Goal: Task Accomplishment & Management: Complete application form

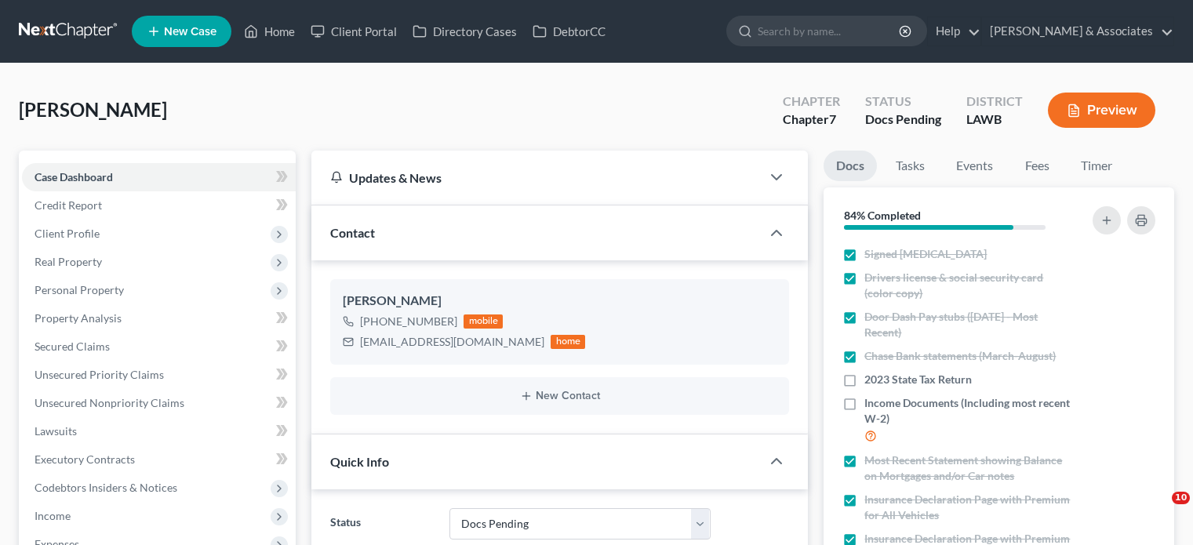
select select "6"
click at [284, 31] on link "Home" at bounding box center [269, 31] width 67 height 28
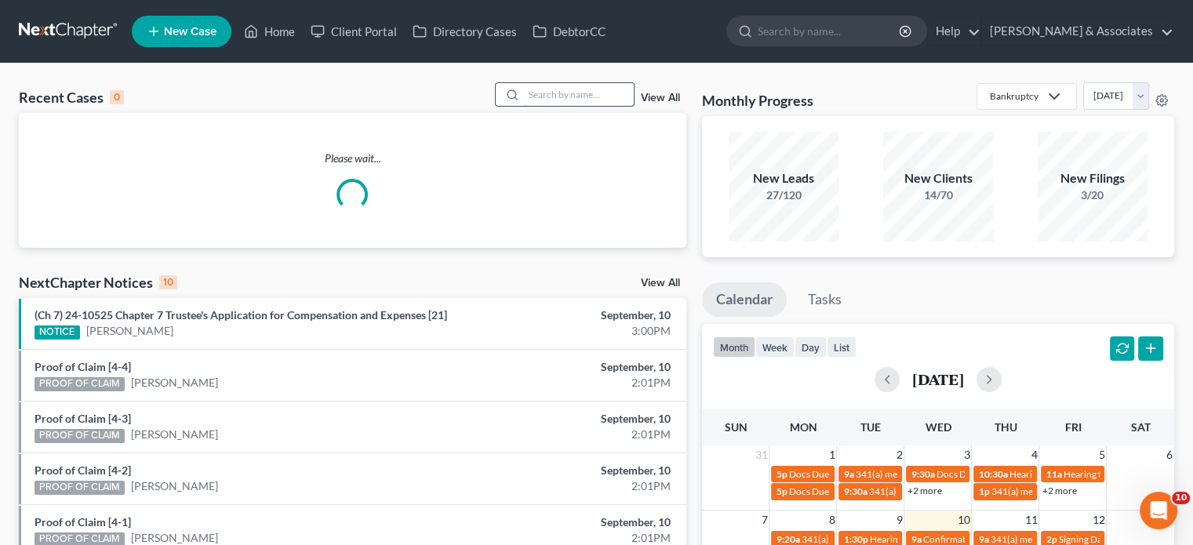
click at [545, 98] on input "search" at bounding box center [579, 94] width 110 height 23
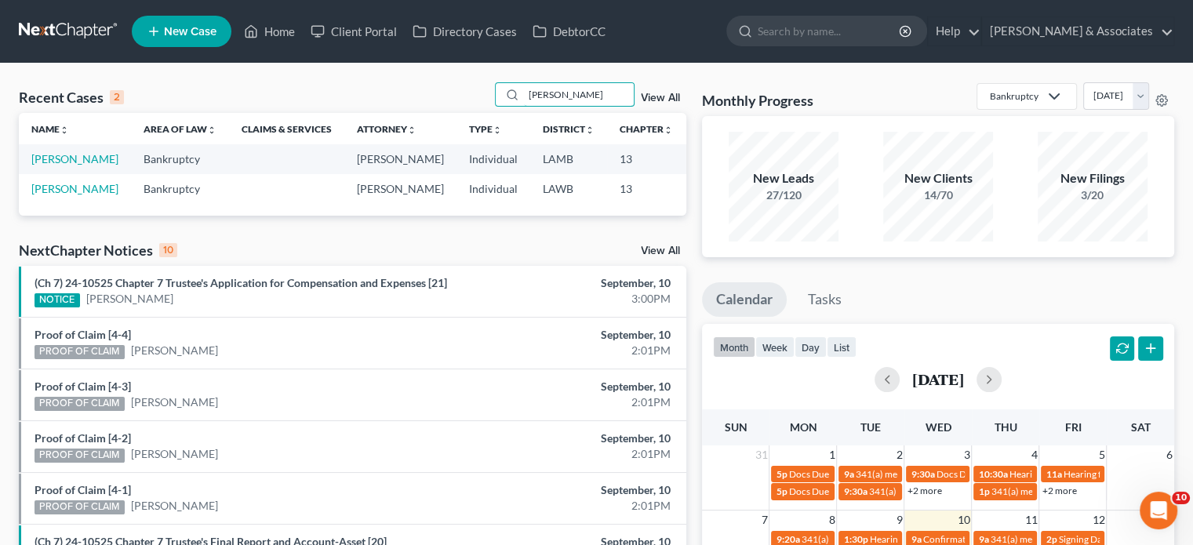
type input "[PERSON_NAME]"
click at [47, 167] on td "[PERSON_NAME]" at bounding box center [75, 158] width 112 height 29
click at [45, 165] on link "[PERSON_NAME]" at bounding box center [74, 158] width 87 height 13
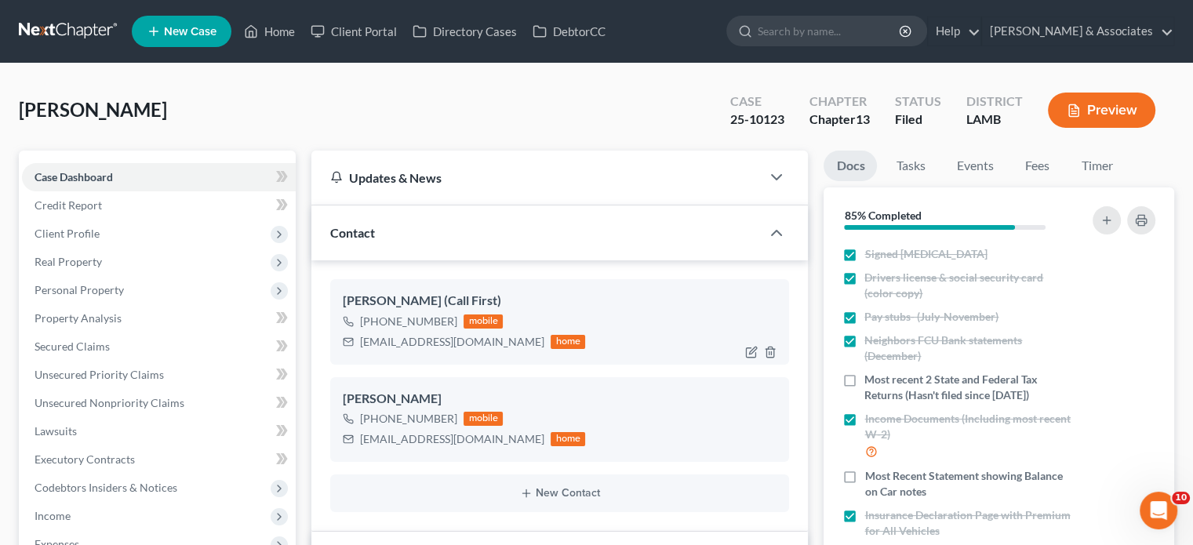
click at [598, 314] on div "[PHONE_NUMBER] mobile [EMAIL_ADDRESS][DOMAIN_NAME] home" at bounding box center [560, 331] width 434 height 41
click at [611, 391] on div "[PERSON_NAME]" at bounding box center [560, 399] width 434 height 19
click at [613, 331] on div "[PHONE_NUMBER] mobile [EMAIL_ADDRESS][DOMAIN_NAME] home" at bounding box center [560, 331] width 434 height 41
click at [620, 324] on div "[PHONE_NUMBER] mobile [EMAIL_ADDRESS][DOMAIN_NAME] home" at bounding box center [560, 331] width 434 height 41
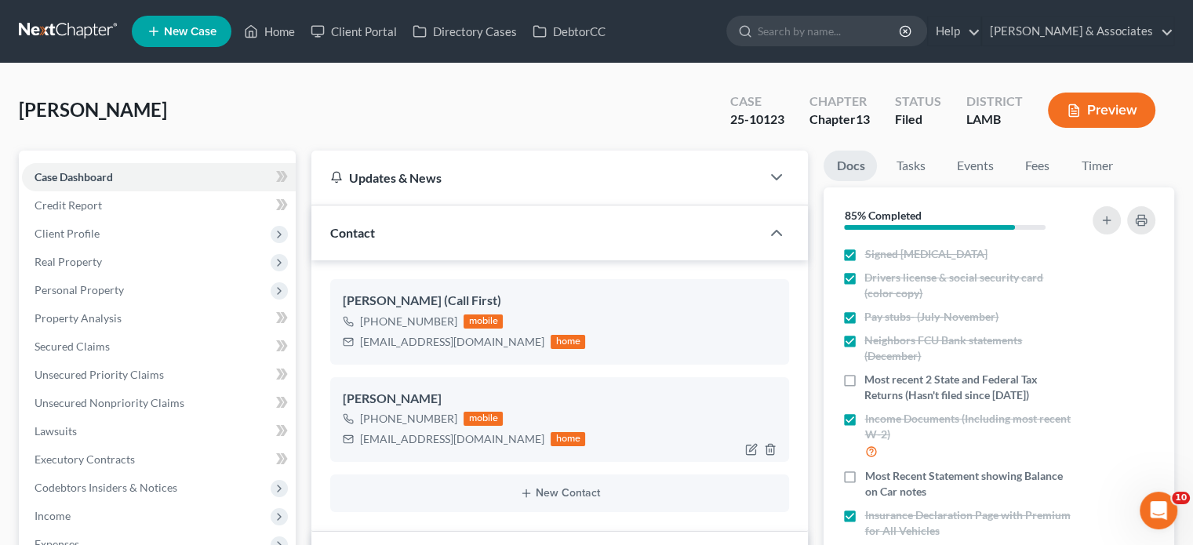
click at [618, 420] on div "[PHONE_NUMBER] mobile [EMAIL_ADDRESS][DOMAIN_NAME] home" at bounding box center [560, 429] width 434 height 41
click at [610, 333] on div "[PHONE_NUMBER] mobile [EMAIL_ADDRESS][DOMAIN_NAME] home" at bounding box center [560, 331] width 434 height 41
click at [598, 397] on div "[PERSON_NAME]" at bounding box center [560, 399] width 434 height 19
click at [612, 350] on div "[PHONE_NUMBER] mobile [EMAIL_ADDRESS][DOMAIN_NAME] home" at bounding box center [560, 331] width 434 height 41
click at [580, 413] on div "[PHONE_NUMBER] mobile [EMAIL_ADDRESS][DOMAIN_NAME] home" at bounding box center [560, 429] width 434 height 41
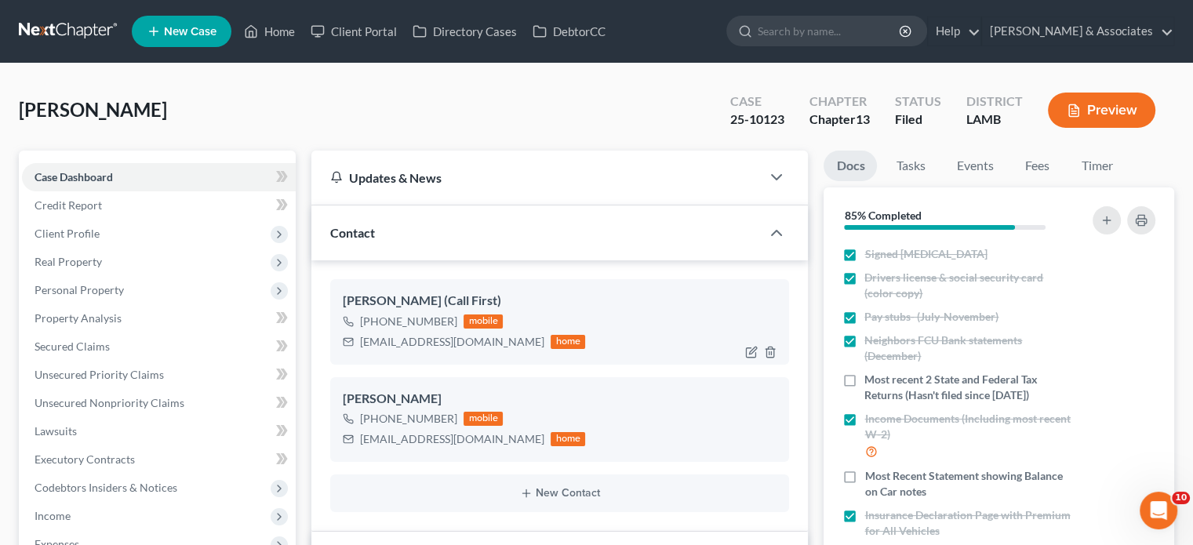
click at [618, 321] on div "[PHONE_NUMBER] mobile [EMAIL_ADDRESS][DOMAIN_NAME] home" at bounding box center [560, 331] width 434 height 41
click at [605, 344] on div "[PHONE_NUMBER] mobile [EMAIL_ADDRESS][DOMAIN_NAME] home" at bounding box center [560, 331] width 434 height 41
click at [584, 397] on div "[PERSON_NAME]" at bounding box center [560, 399] width 434 height 19
click at [270, 31] on link "Home" at bounding box center [269, 31] width 67 height 28
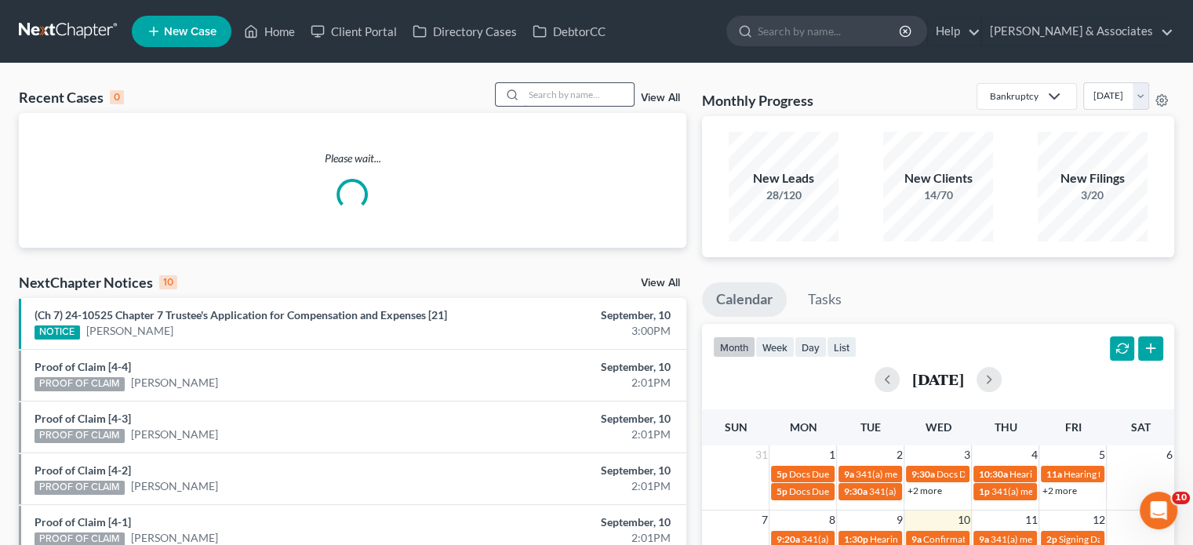
click at [566, 94] on input "search" at bounding box center [579, 94] width 110 height 23
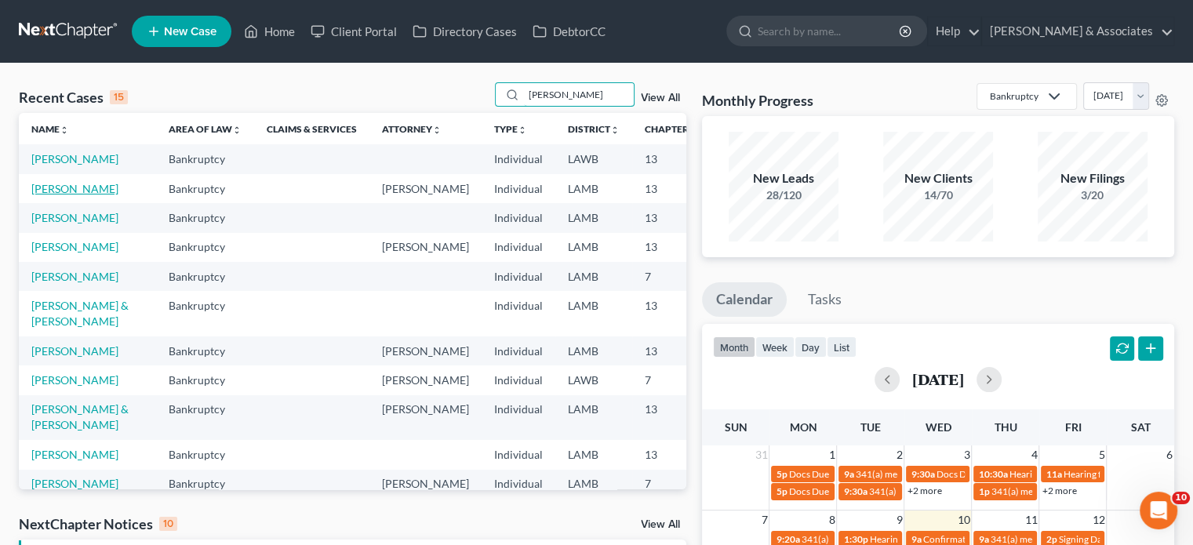
type input "[PERSON_NAME]"
click at [49, 195] on link "[PERSON_NAME]" at bounding box center [74, 188] width 87 height 13
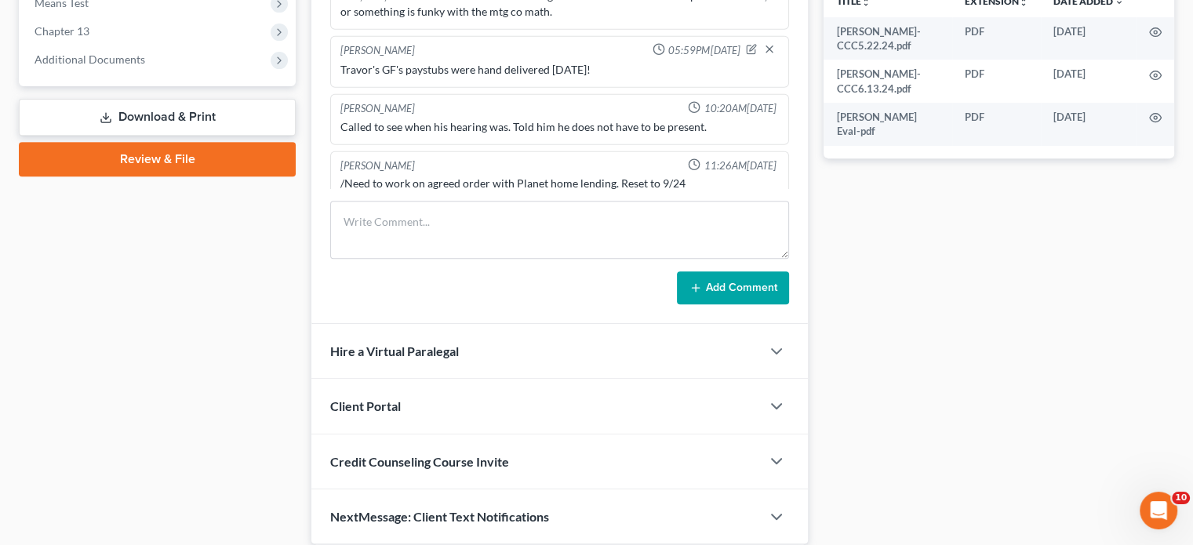
scroll to position [627, 0]
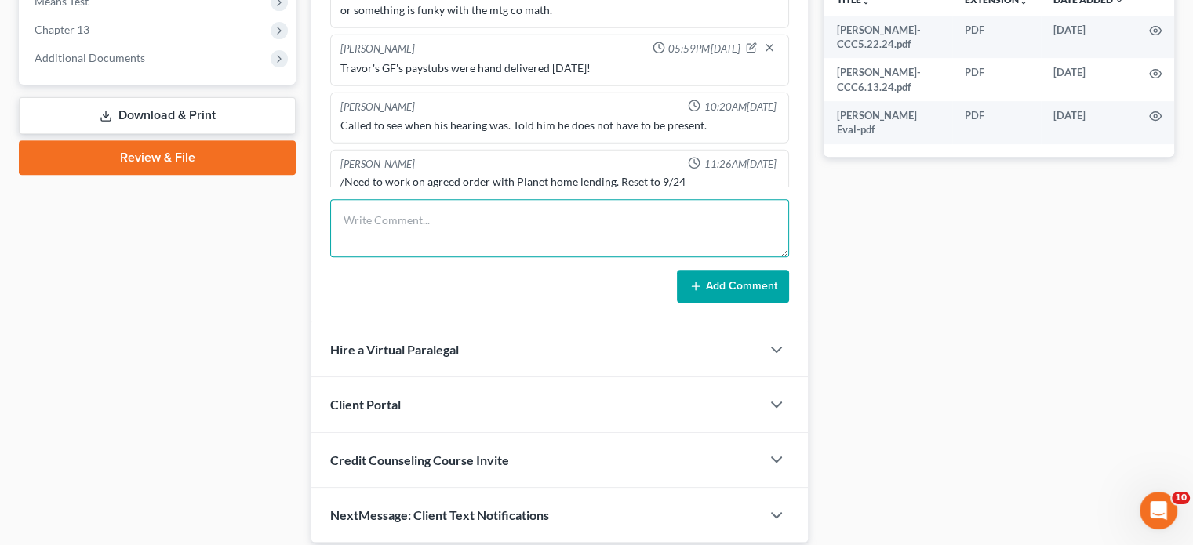
click at [609, 216] on textarea at bounding box center [559, 228] width 459 height 58
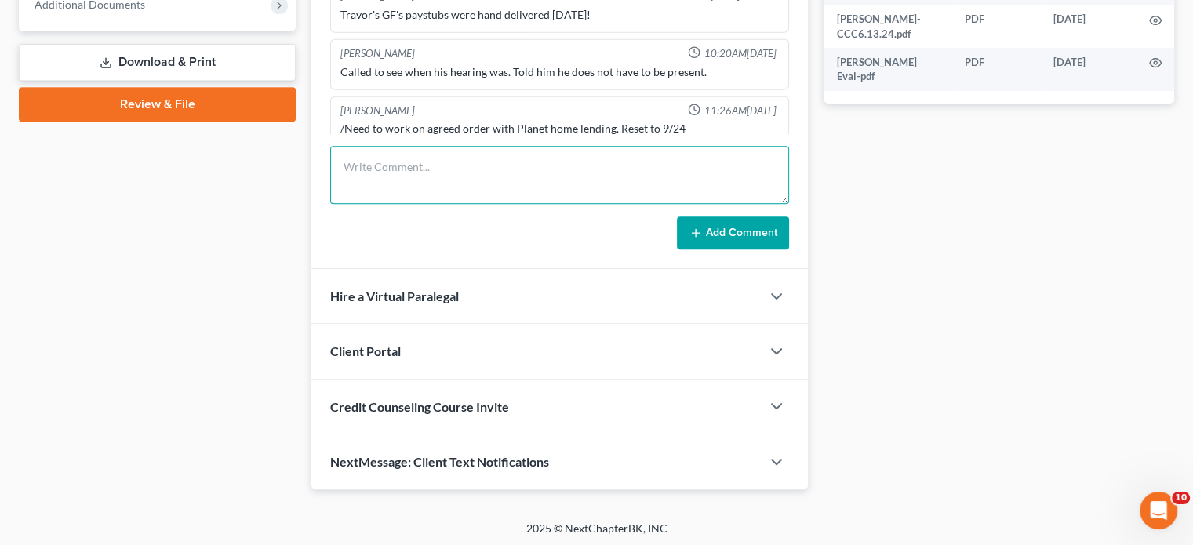
scroll to position [682, 0]
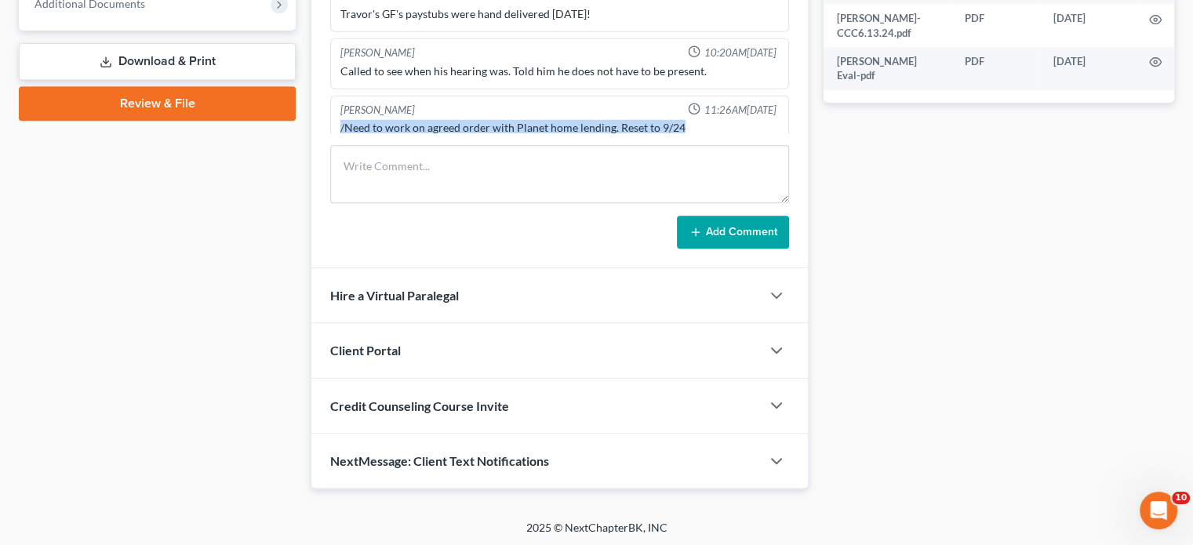
drag, startPoint x: 728, startPoint y: 113, endPoint x: 318, endPoint y: 115, distance: 409.4
click at [318, 115] on div "[PERSON_NAME] 04:29PM[DATE] Spoke with [PERSON_NAME] and did the Eval, then spo…" at bounding box center [559, 65] width 496 height 405
copy div "/Need to work on agreed order with Planet home lending. Reset to 9/24"
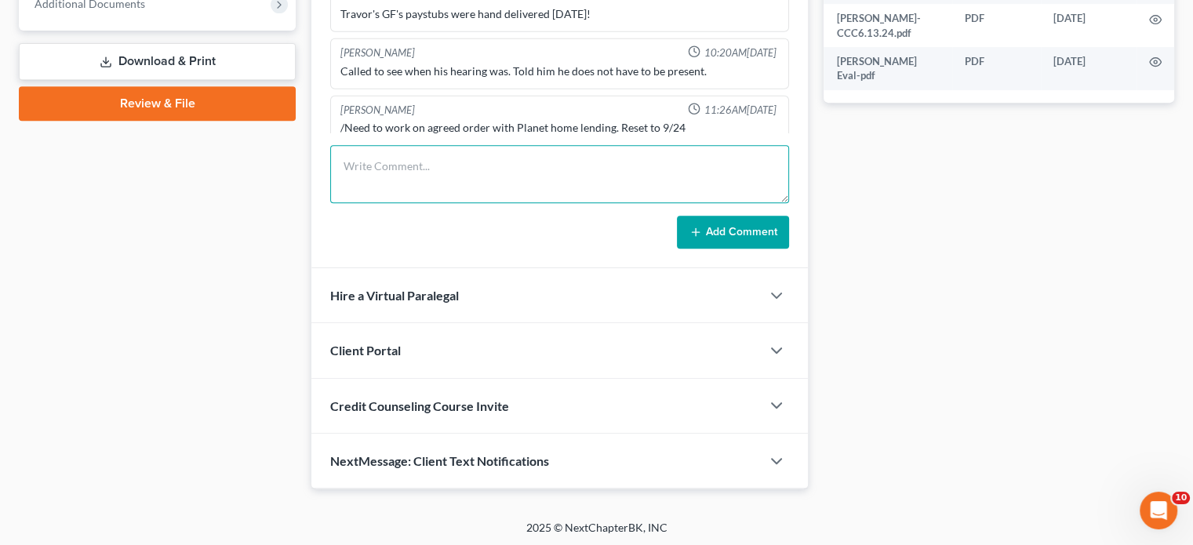
click at [530, 162] on textarea at bounding box center [559, 174] width 459 height 58
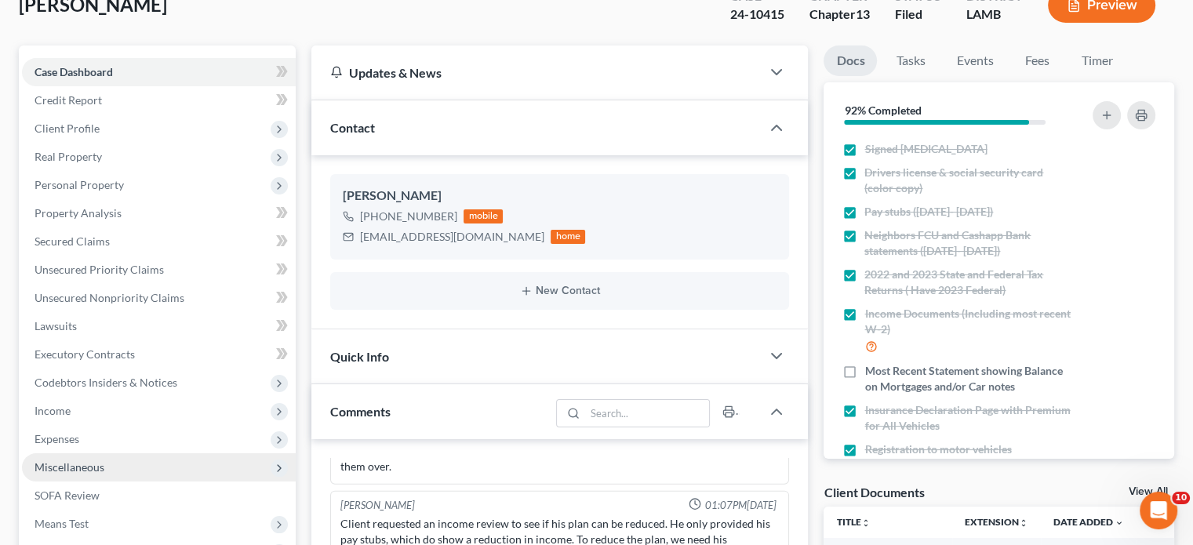
scroll to position [0, 0]
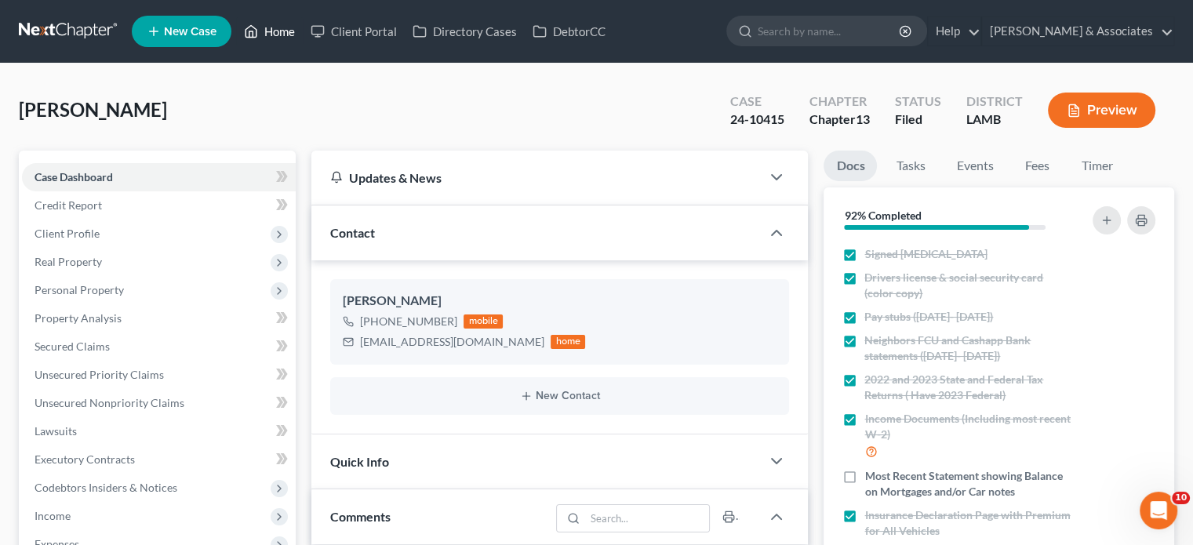
click at [273, 24] on link "Home" at bounding box center [269, 31] width 67 height 28
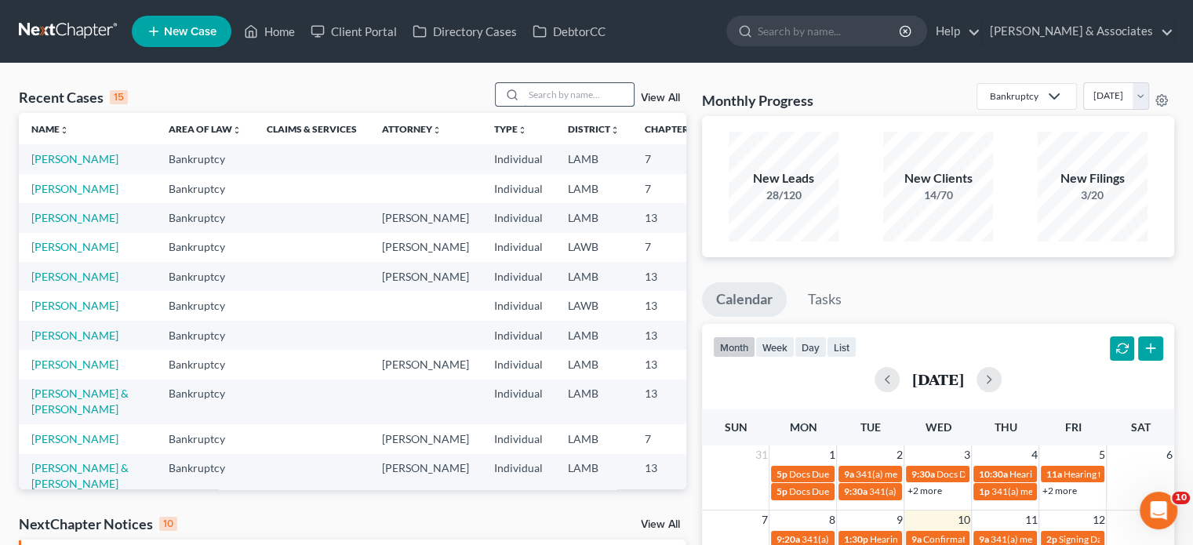
click at [533, 96] on input "search" at bounding box center [579, 94] width 110 height 23
type input "guy"
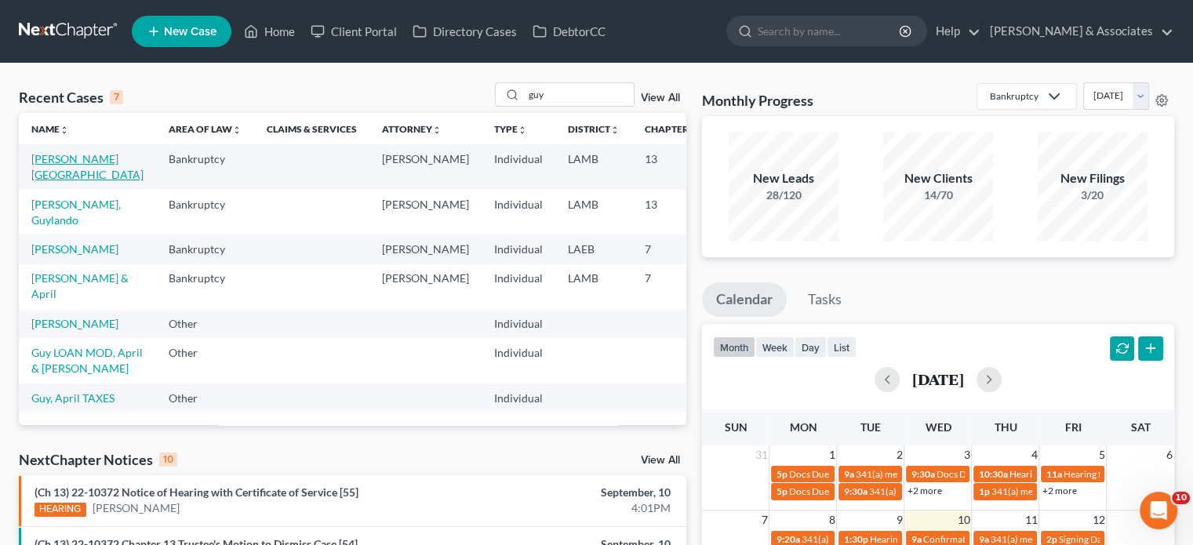
click at [46, 170] on link "[PERSON_NAME][GEOGRAPHIC_DATA]" at bounding box center [87, 166] width 112 height 29
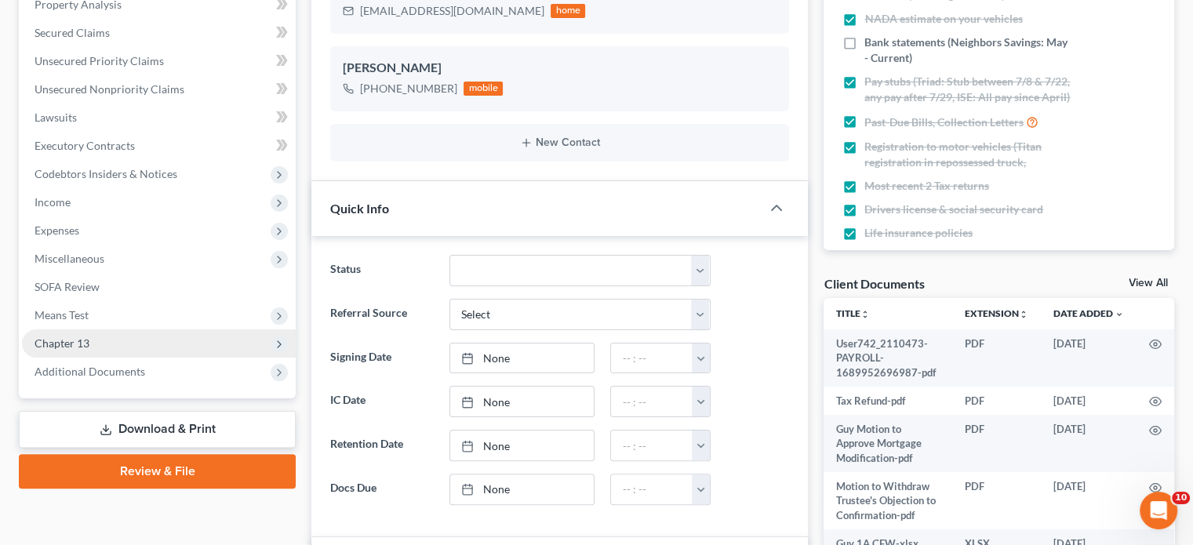
scroll to position [3871, 0]
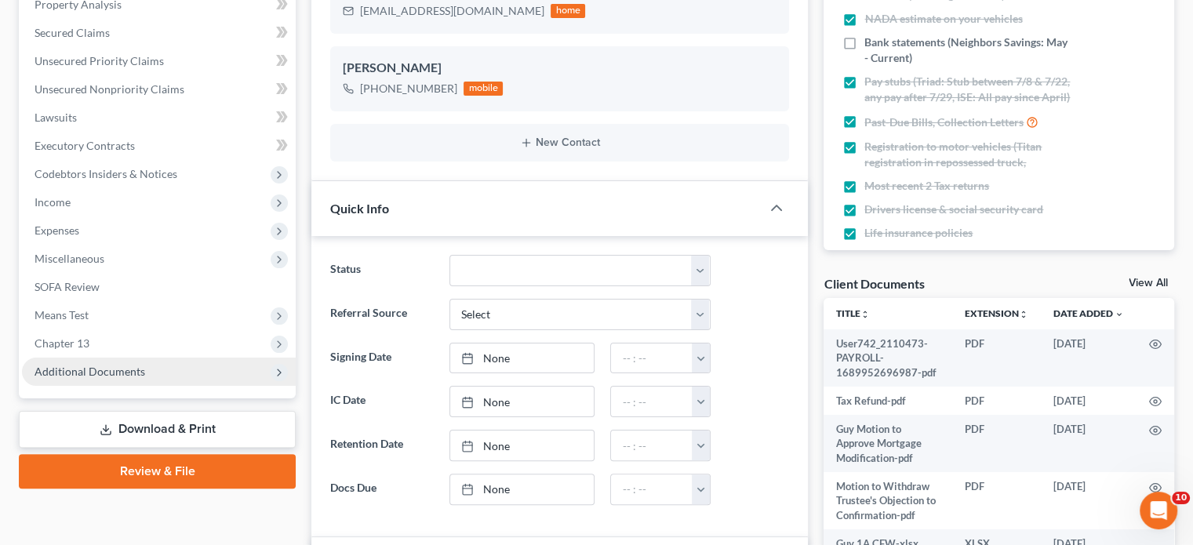
click at [141, 368] on span "Additional Documents" at bounding box center [90, 371] width 111 height 13
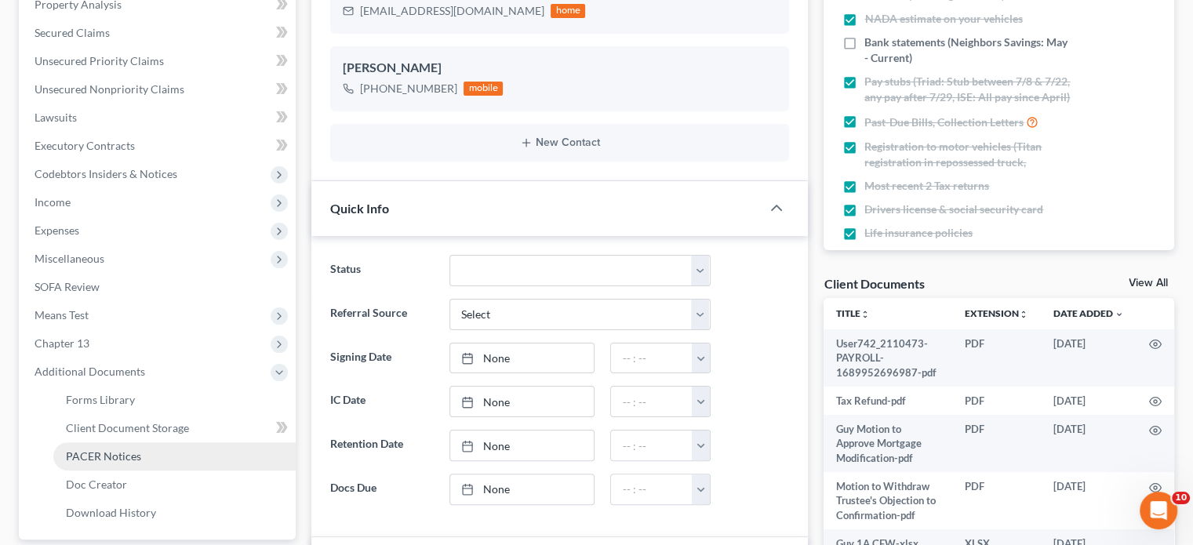
click at [125, 460] on span "PACER Notices" at bounding box center [103, 455] width 75 height 13
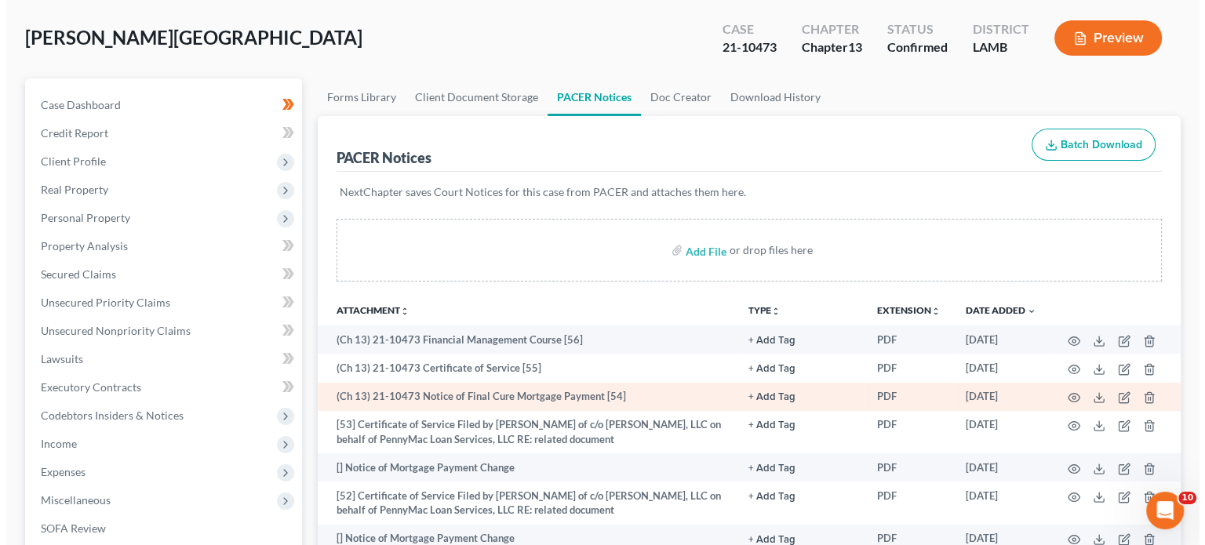
scroll to position [78, 0]
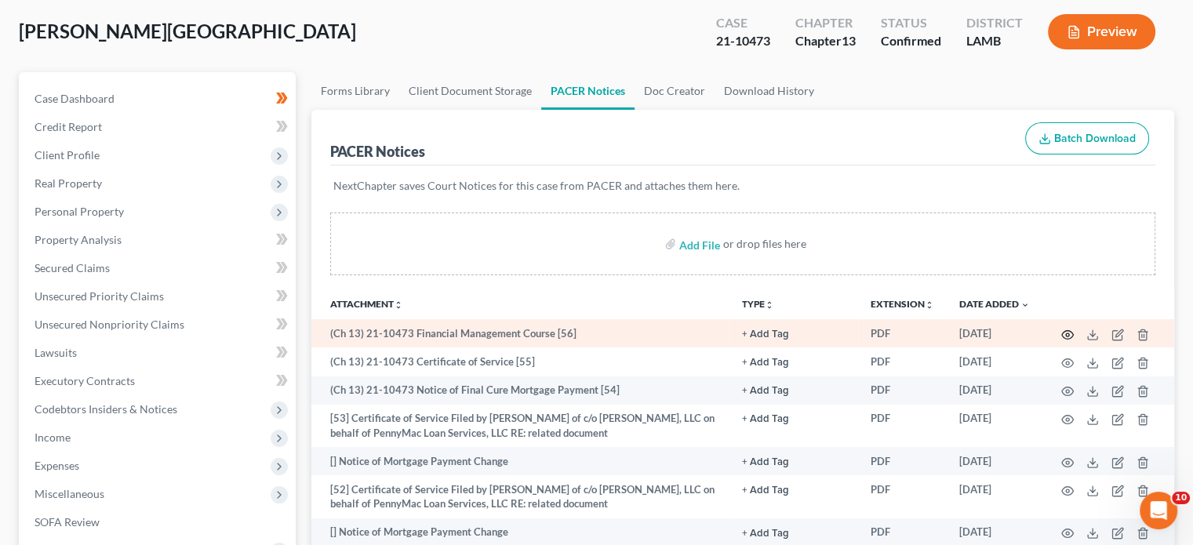
click at [1069, 332] on icon "button" at bounding box center [1067, 335] width 13 height 13
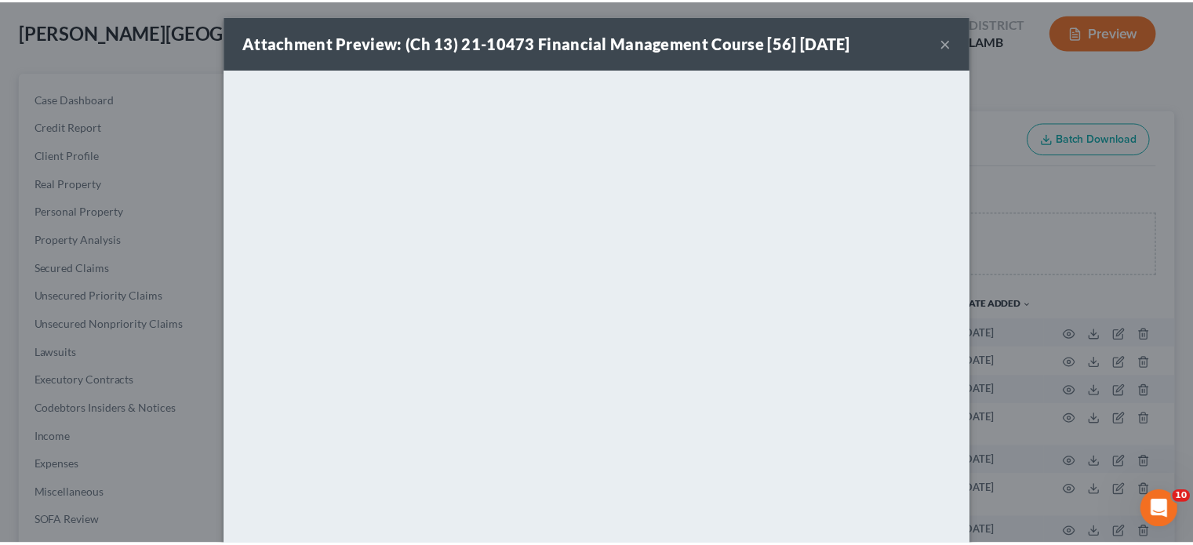
scroll to position [0, 0]
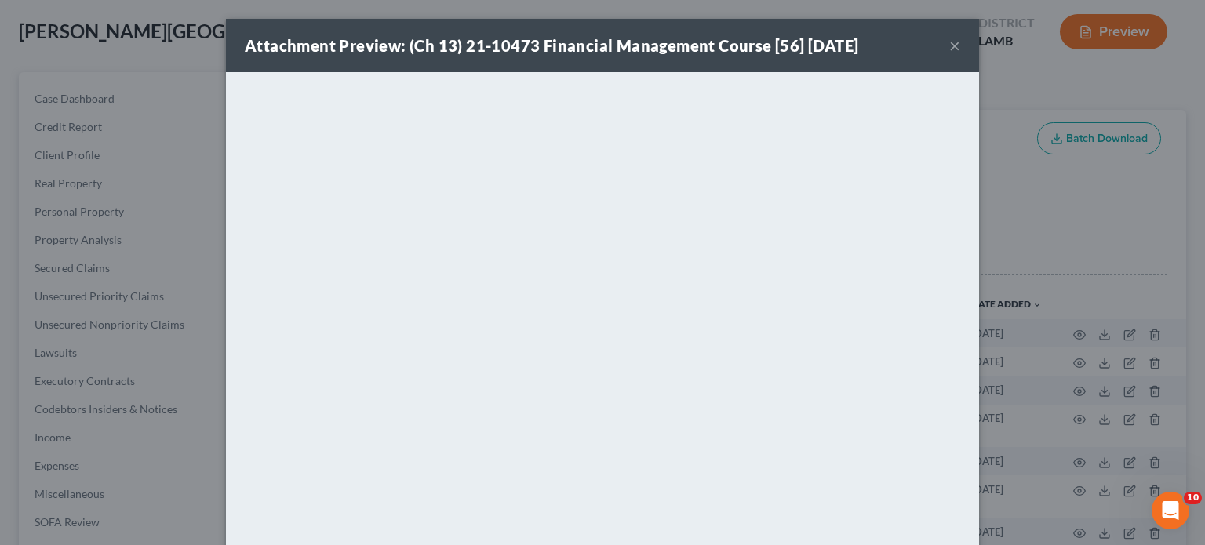
click at [953, 43] on button "×" at bounding box center [954, 45] width 11 height 19
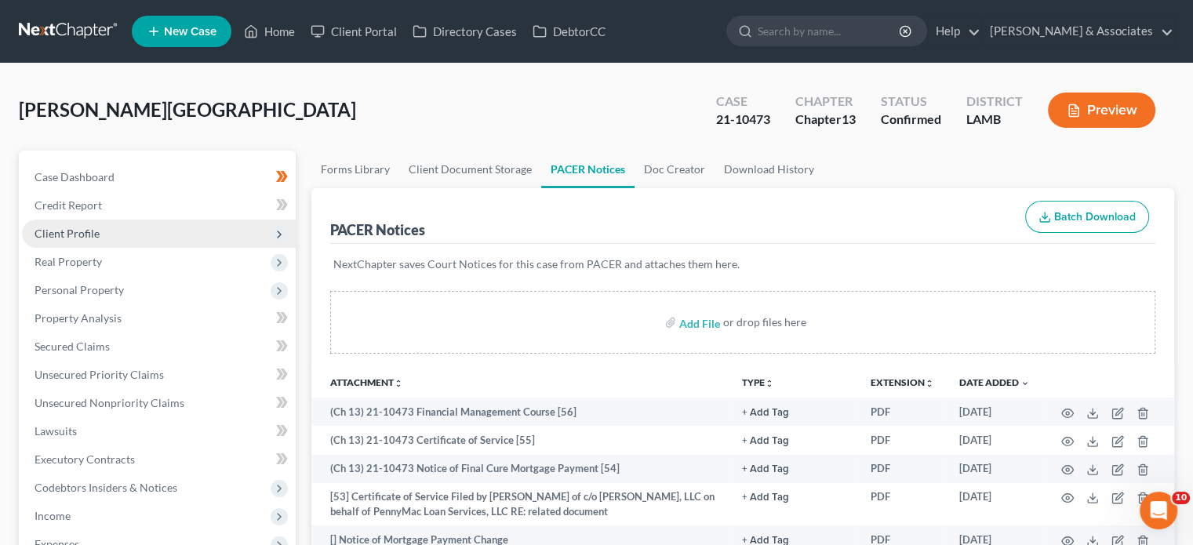
click at [102, 238] on span "Client Profile" at bounding box center [159, 234] width 274 height 28
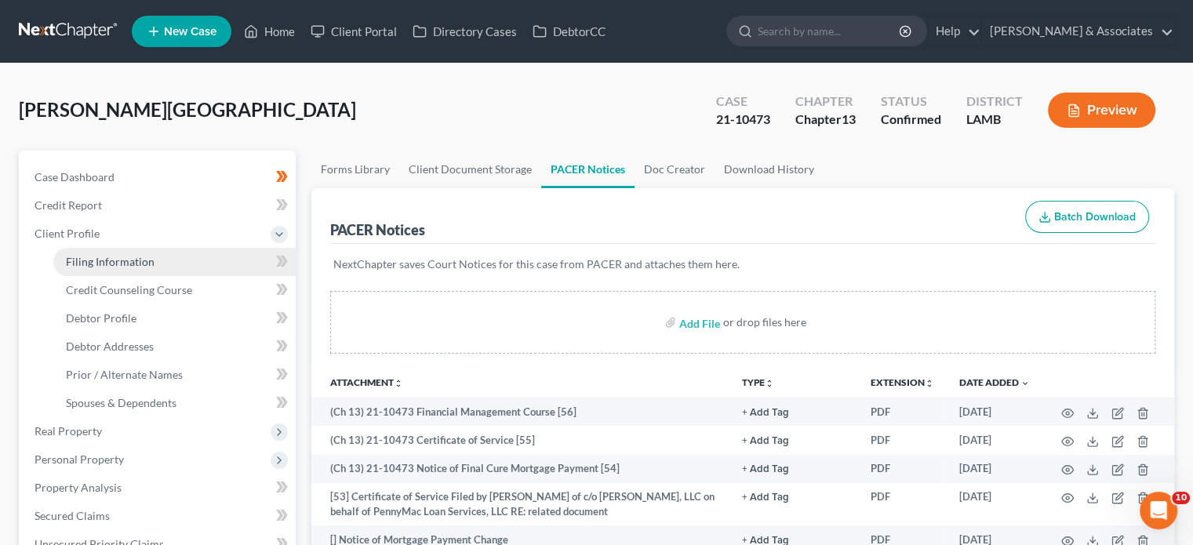
click at [132, 268] on link "Filing Information" at bounding box center [174, 262] width 242 height 28
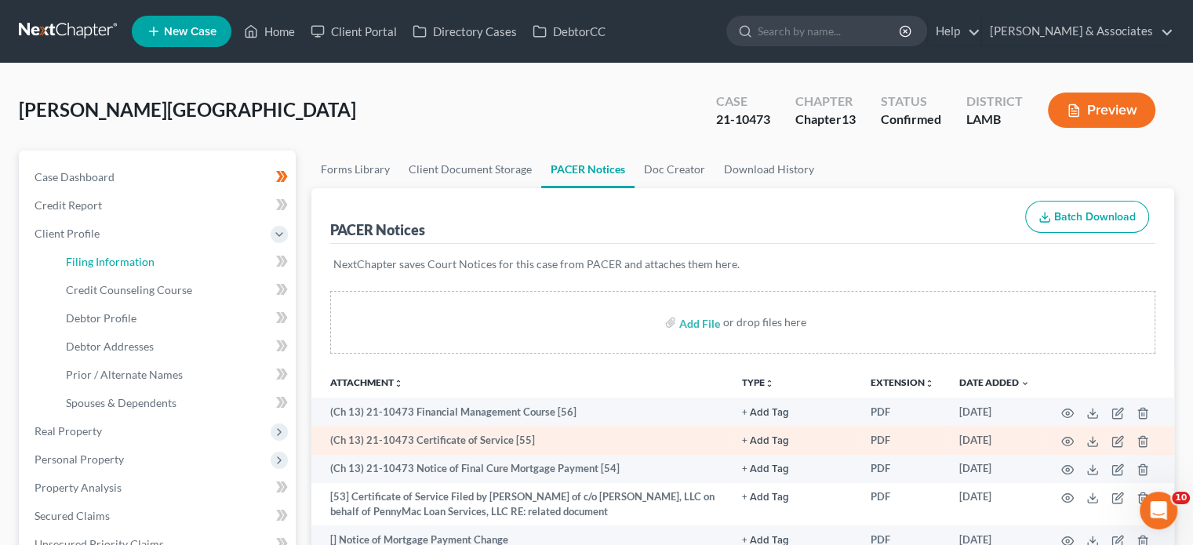
select select "1"
select select "0"
select select "3"
select select "19"
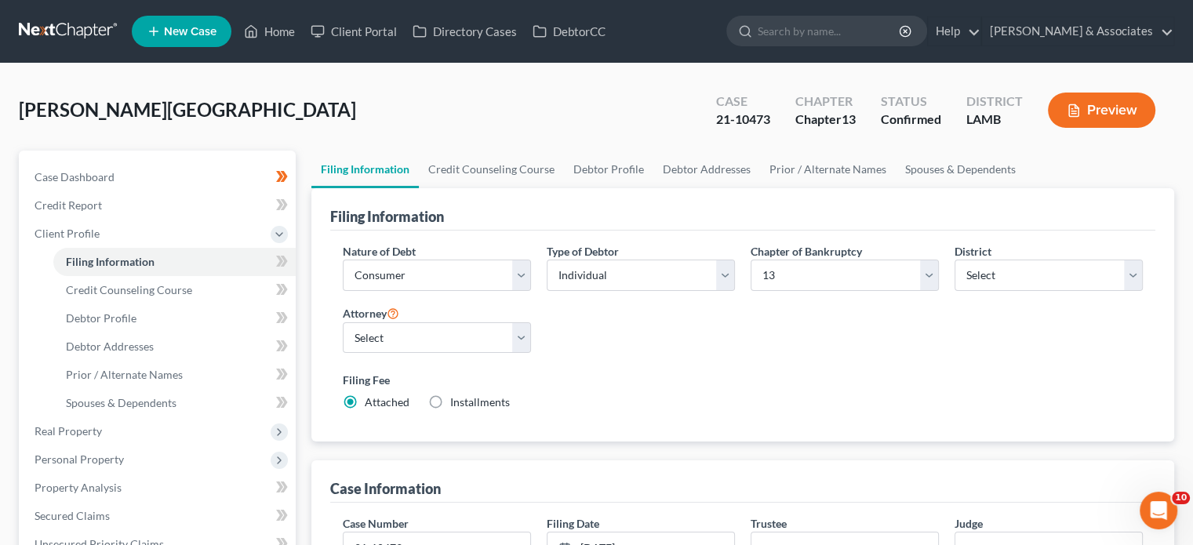
click at [467, 221] on div "Filing Information" at bounding box center [742, 209] width 825 height 42
click at [520, 209] on div "Filing Information" at bounding box center [742, 209] width 825 height 42
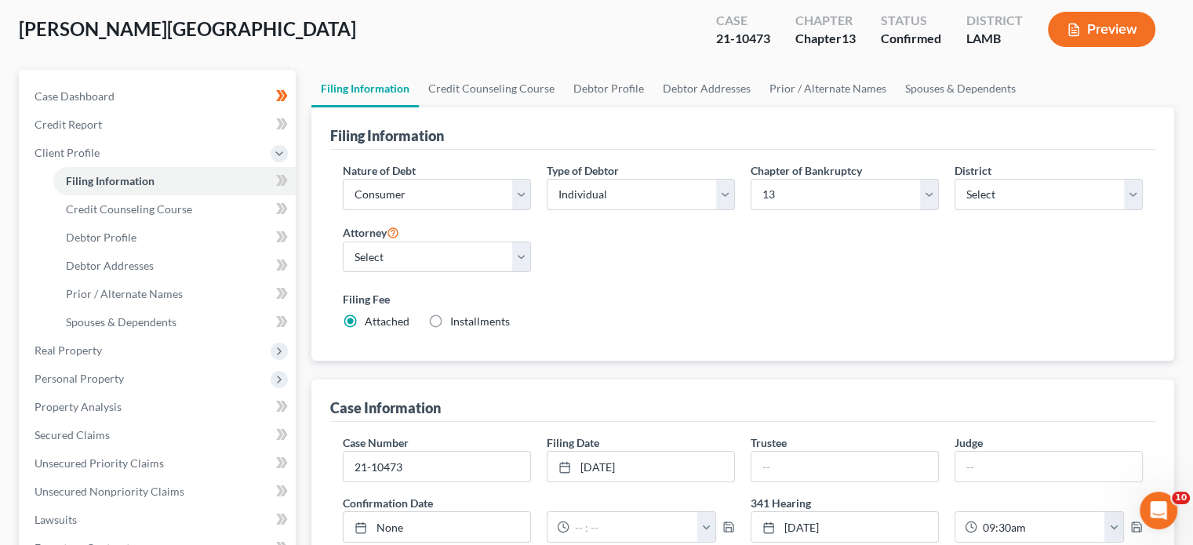
scroll to position [78, 0]
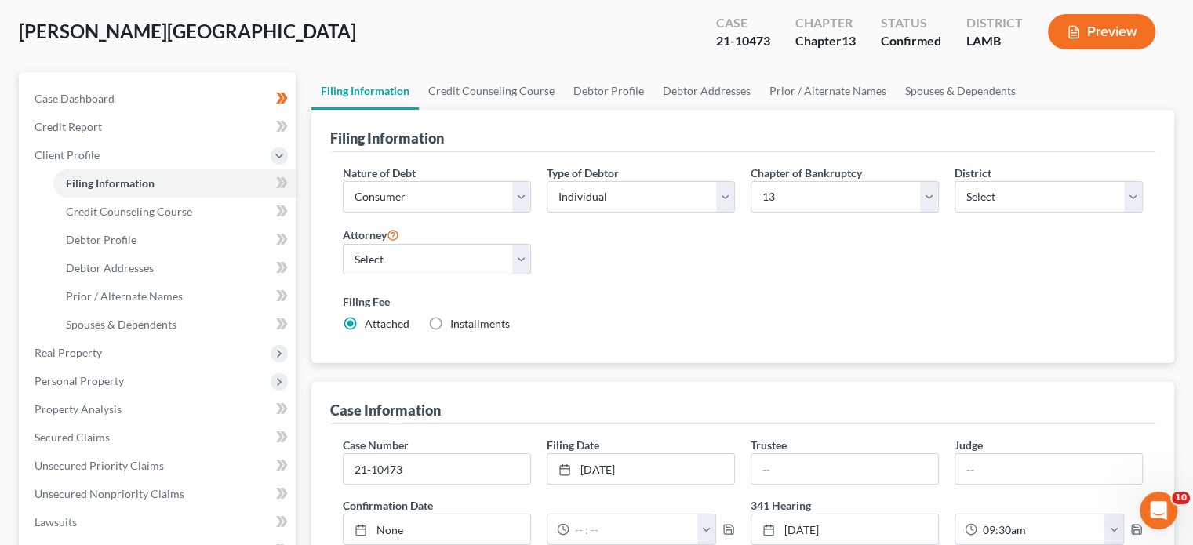
click at [587, 273] on div "Nature of Debt Select Business Consumer Other Nature of Business Select Clearin…" at bounding box center [743, 255] width 816 height 180
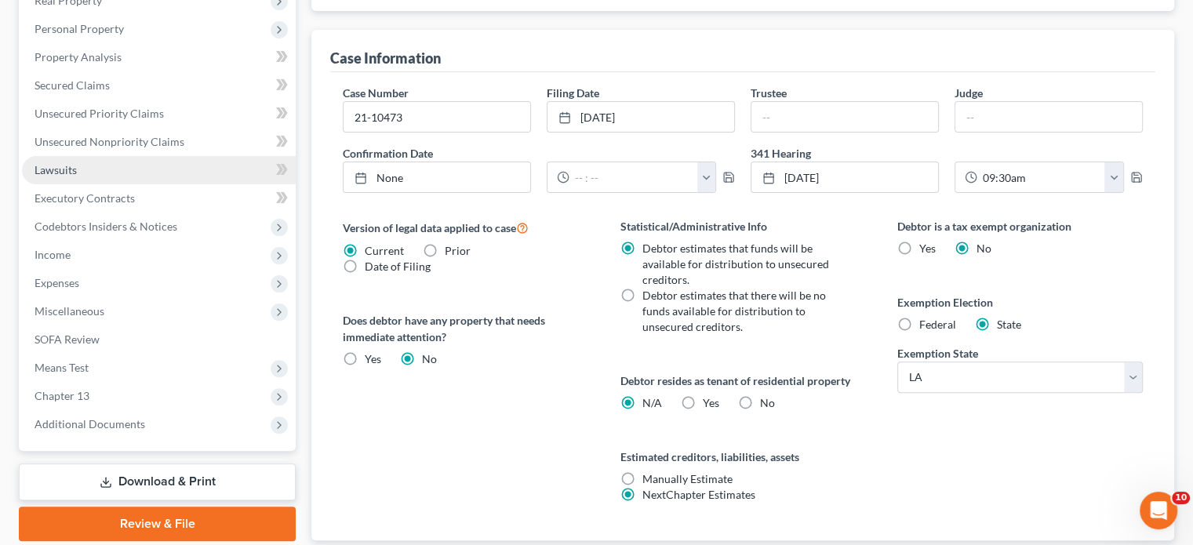
scroll to position [471, 0]
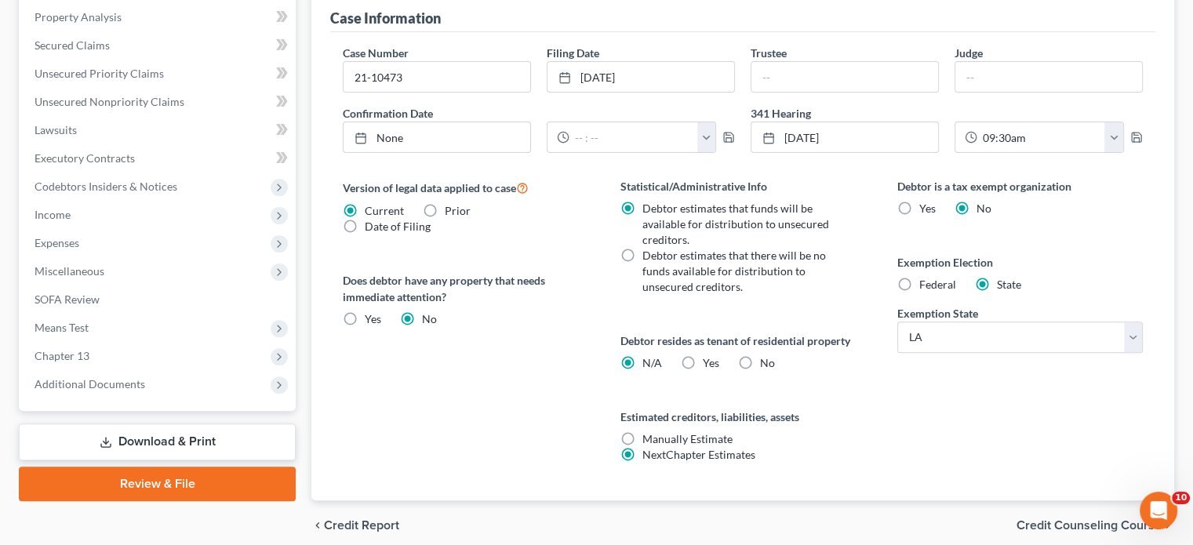
click at [533, 432] on div "Version of legal data applied to case Current Prior Date of Filing Legal data v…" at bounding box center [465, 339] width 277 height 322
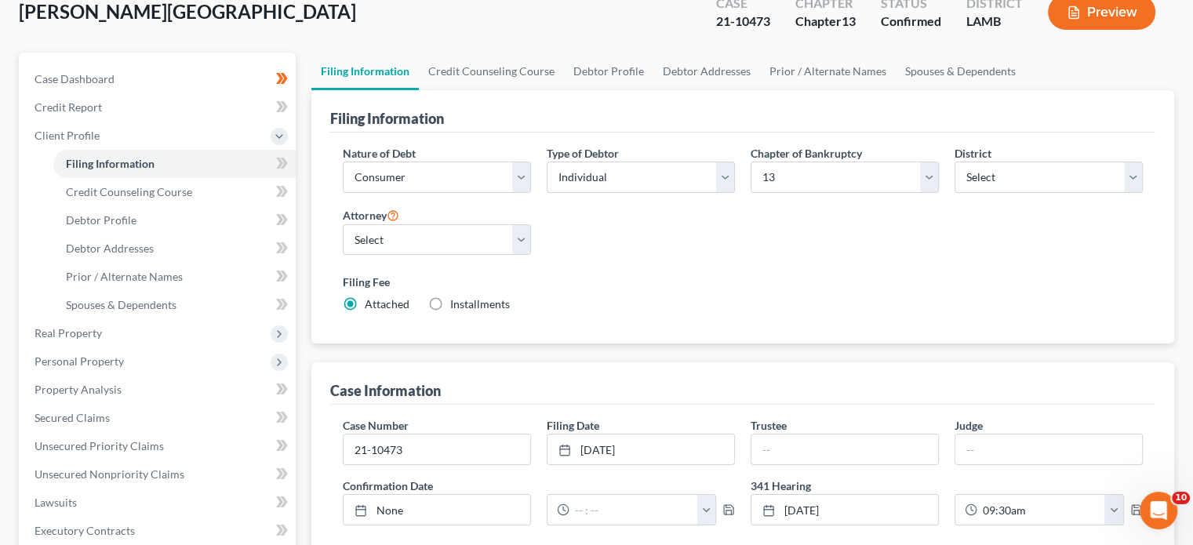
scroll to position [78, 0]
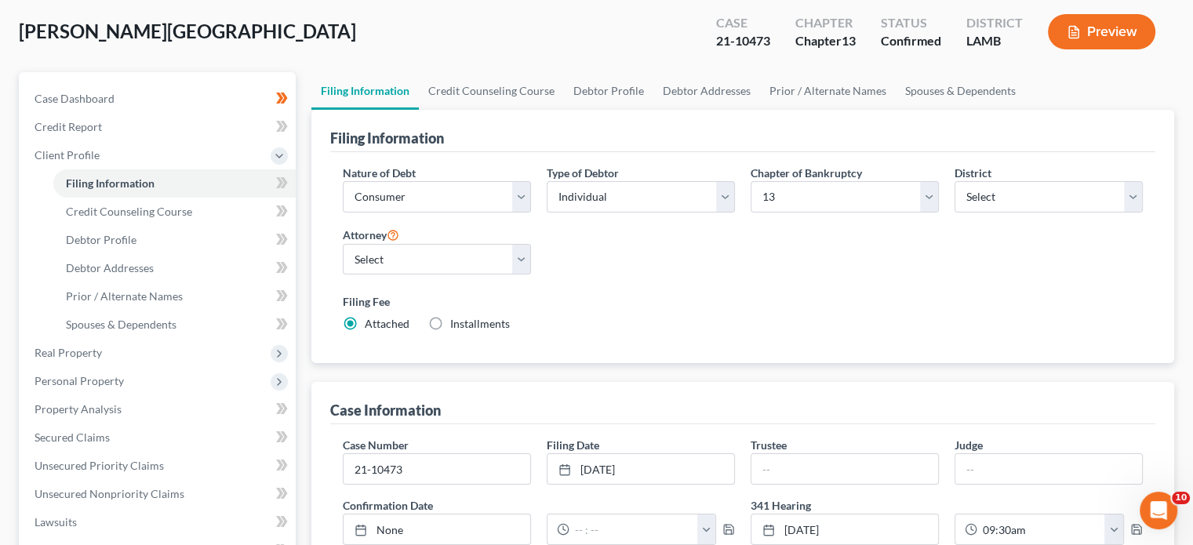
click at [646, 271] on div "Nature of Debt Select Business Consumer Other Nature of Business Select Clearin…" at bounding box center [743, 255] width 816 height 180
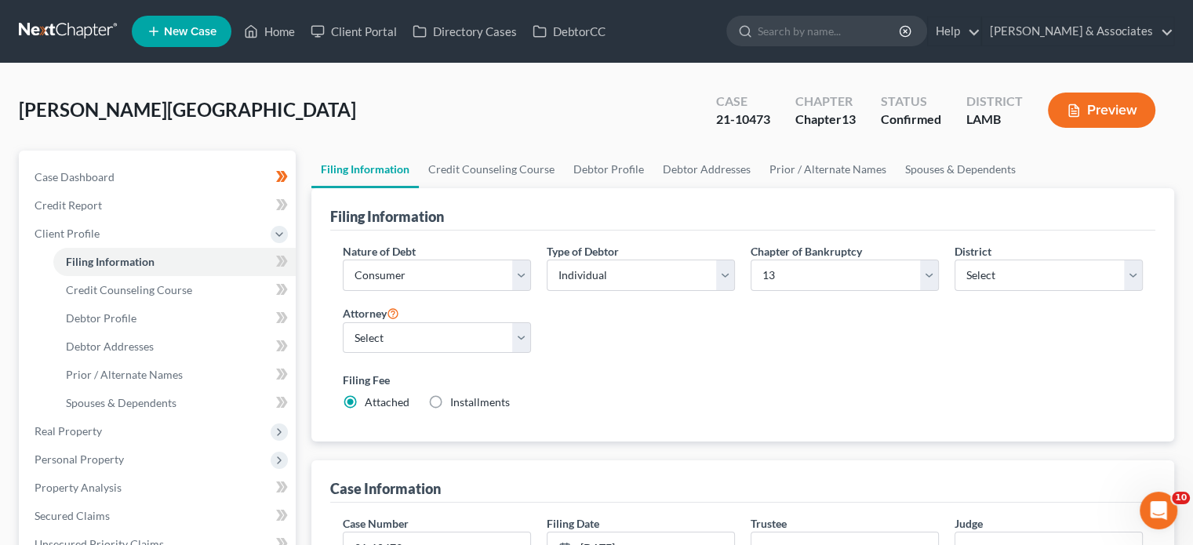
scroll to position [0, 0]
click at [602, 356] on div "Nature of Debt Select Business Consumer Other Nature of Business Select Clearin…" at bounding box center [743, 333] width 816 height 180
click at [263, 29] on link "Home" at bounding box center [269, 31] width 67 height 28
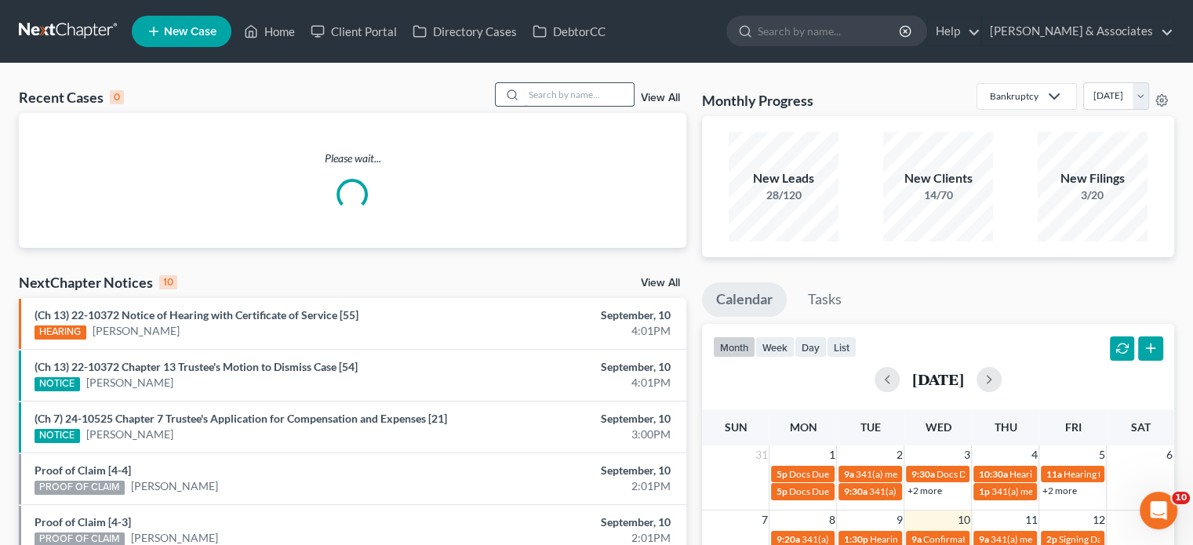
click at [554, 90] on input "search" at bounding box center [579, 94] width 110 height 23
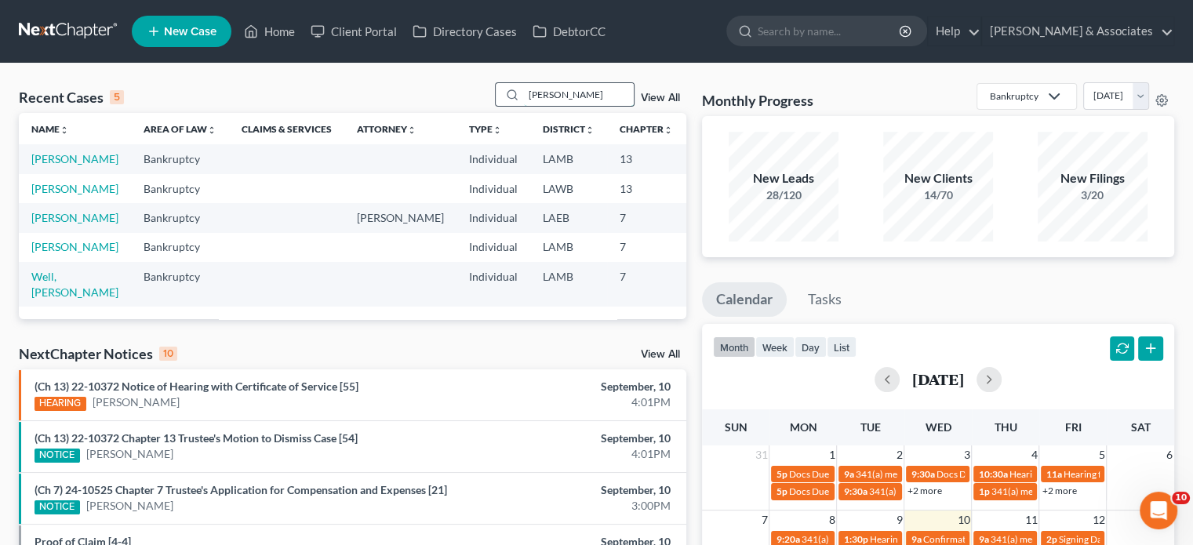
click at [573, 98] on input "[PERSON_NAME]" at bounding box center [579, 94] width 110 height 23
type input "w"
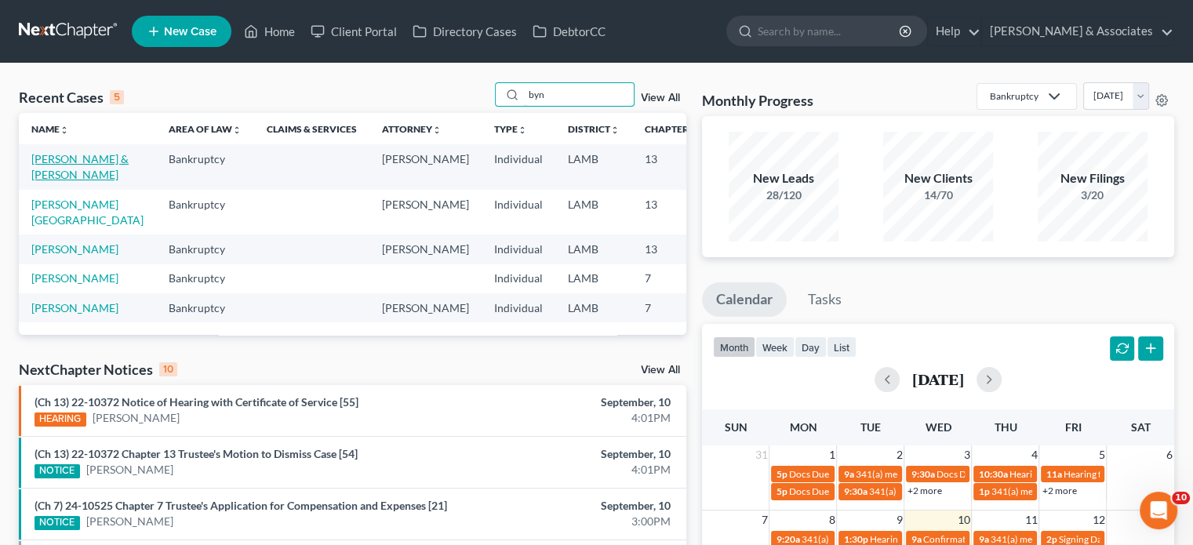
type input "byn"
click at [40, 181] on link "[PERSON_NAME] & [PERSON_NAME]" at bounding box center [79, 166] width 97 height 29
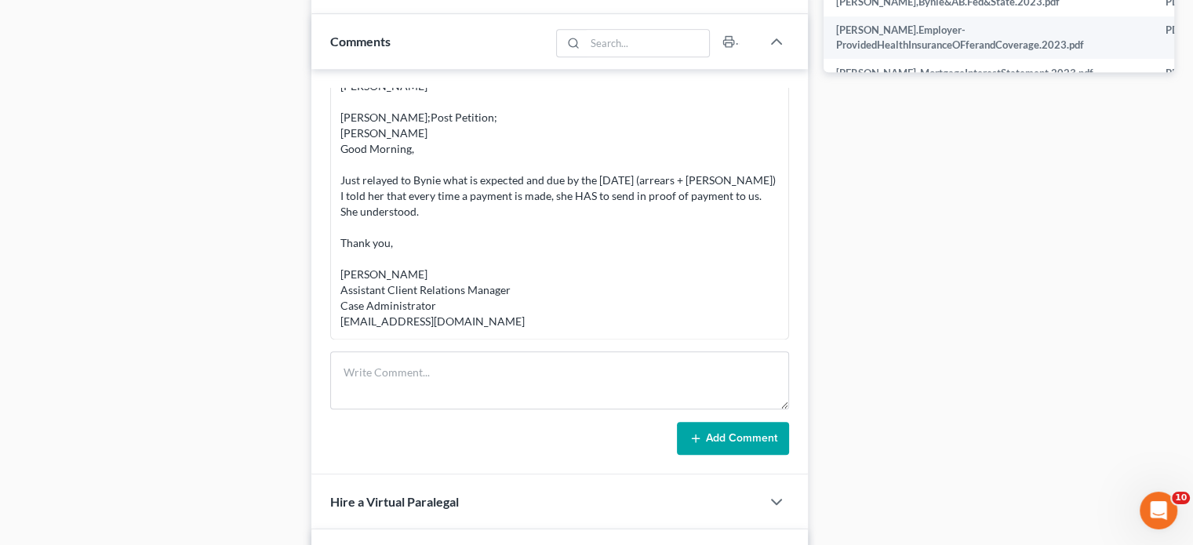
scroll to position [863, 0]
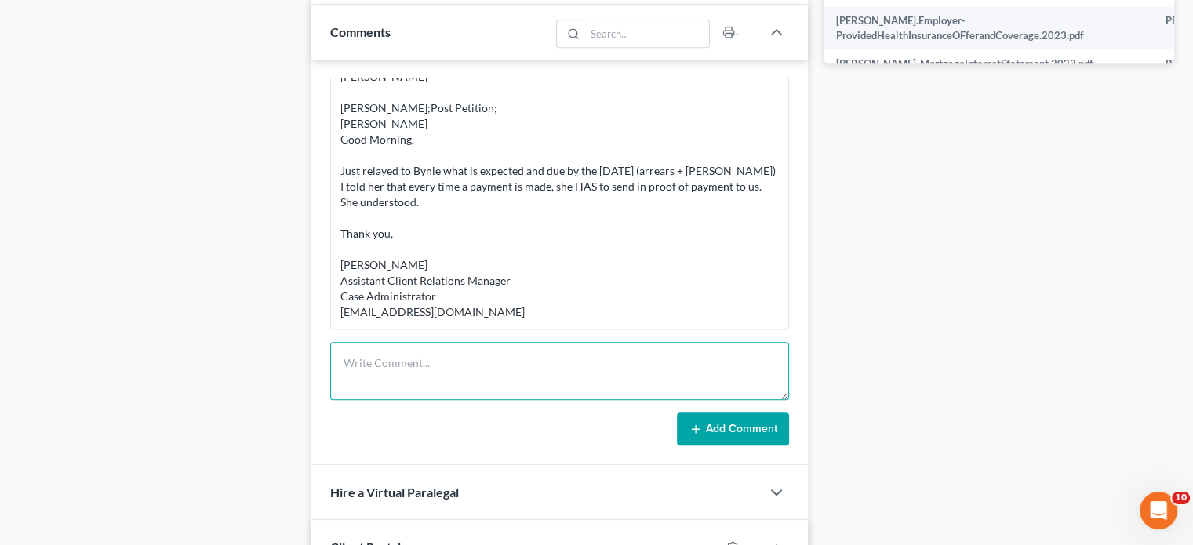
click at [614, 370] on textarea at bounding box center [559, 371] width 459 height 58
type textarea "S"
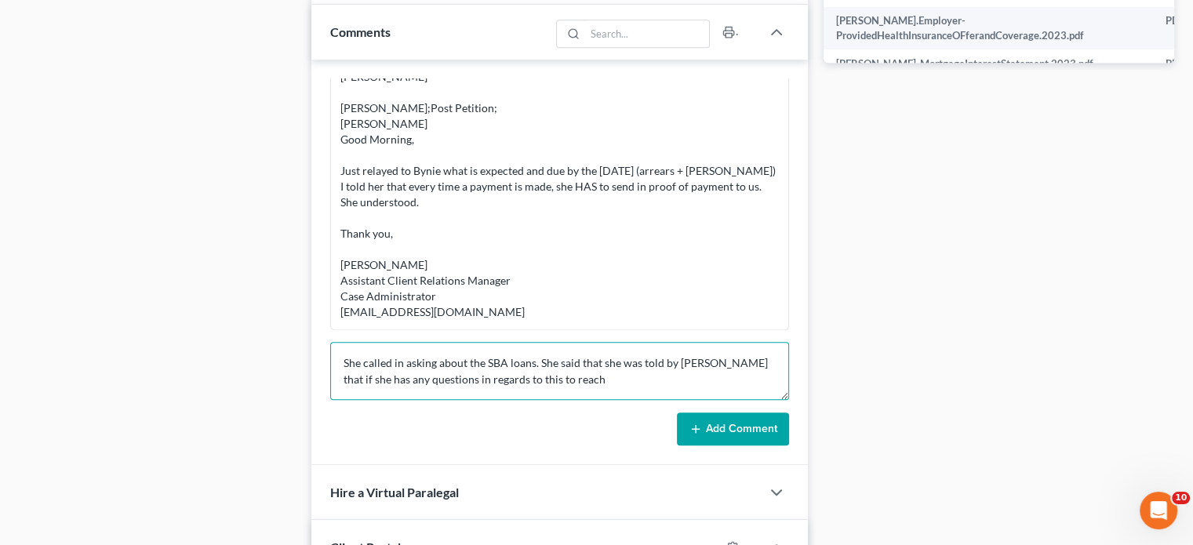
type textarea "She called in asking about the SBA loans. She said that she was told by [PERSON…"
